Goal: Task Accomplishment & Management: Complete application form

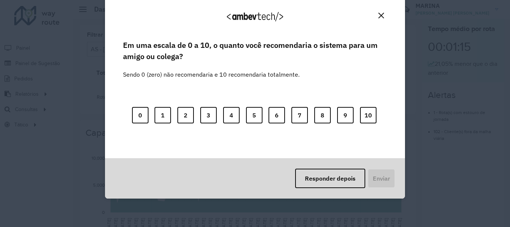
click at [381, 15] on img "Close" at bounding box center [381, 16] width 6 height 6
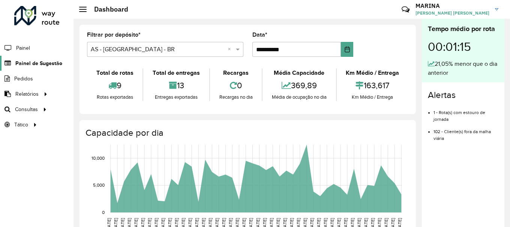
click at [55, 61] on span "Painel de Sugestão" at bounding box center [38, 64] width 47 height 8
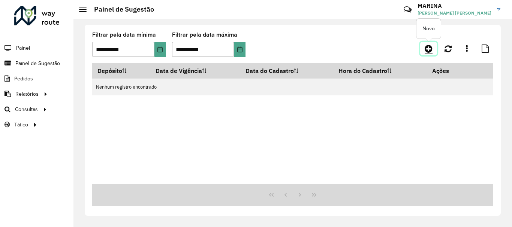
click at [434, 50] on link at bounding box center [428, 48] width 17 height 13
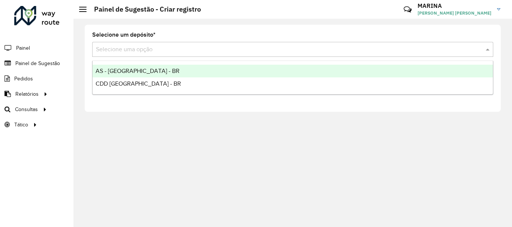
click at [253, 52] on input "text" at bounding box center [285, 49] width 378 height 9
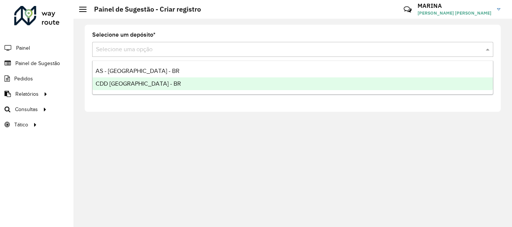
click at [223, 83] on div "CDD [GEOGRAPHIC_DATA] - BR" at bounding box center [293, 84] width 400 height 13
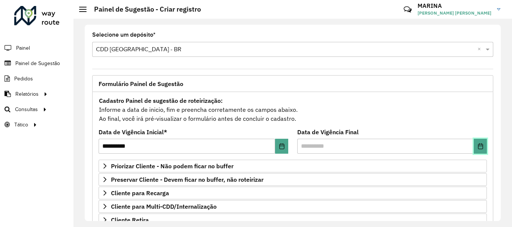
click at [483, 144] on button "Choose Date" at bounding box center [480, 146] width 13 height 15
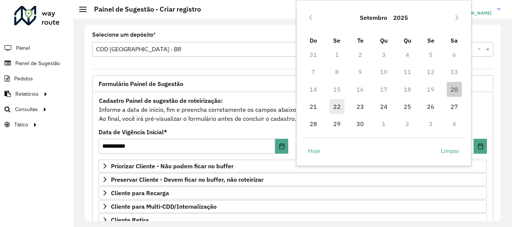
click at [334, 109] on span "22" at bounding box center [336, 106] width 15 height 15
type input "**********"
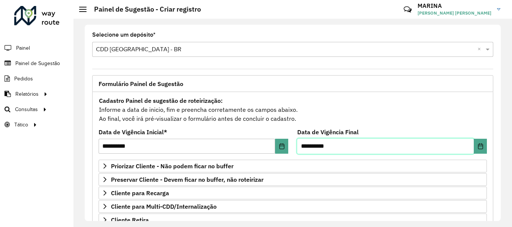
scroll to position [146, 0]
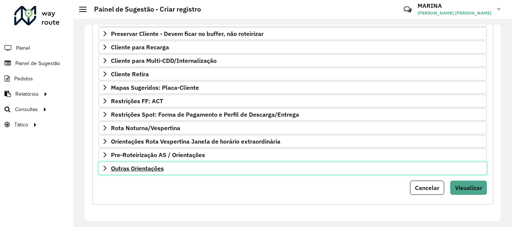
click at [237, 167] on link "Outras Orientações" at bounding box center [293, 168] width 388 height 13
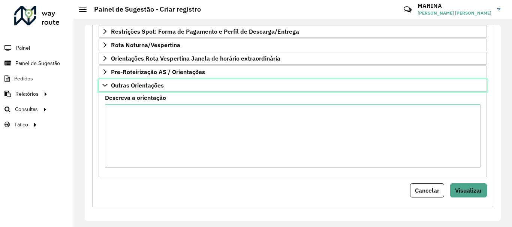
scroll to position [230, 0]
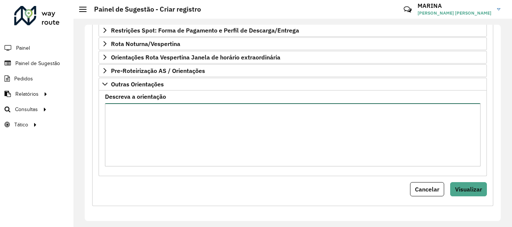
click at [240, 139] on textarea "Descreva a orientação" at bounding box center [292, 134] width 375 height 63
paste textarea "**********"
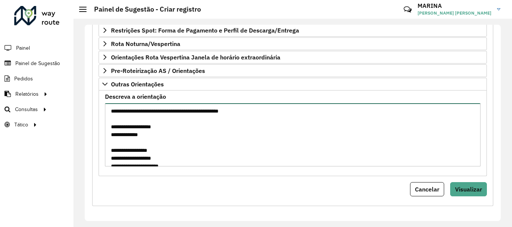
scroll to position [247, 0]
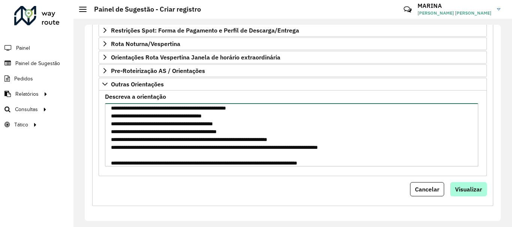
type textarea "**********"
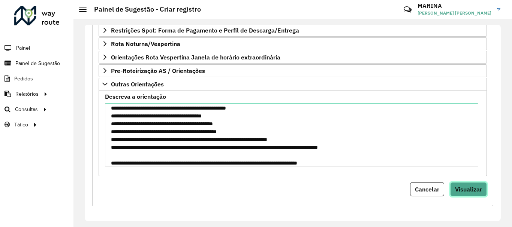
click at [460, 187] on span "Visualizar" at bounding box center [468, 189] width 27 height 7
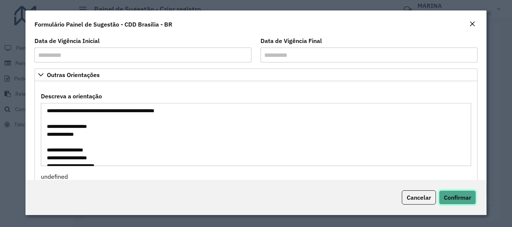
click at [455, 195] on span "Confirmar" at bounding box center [457, 197] width 27 height 7
